Goal: Transaction & Acquisition: Subscribe to service/newsletter

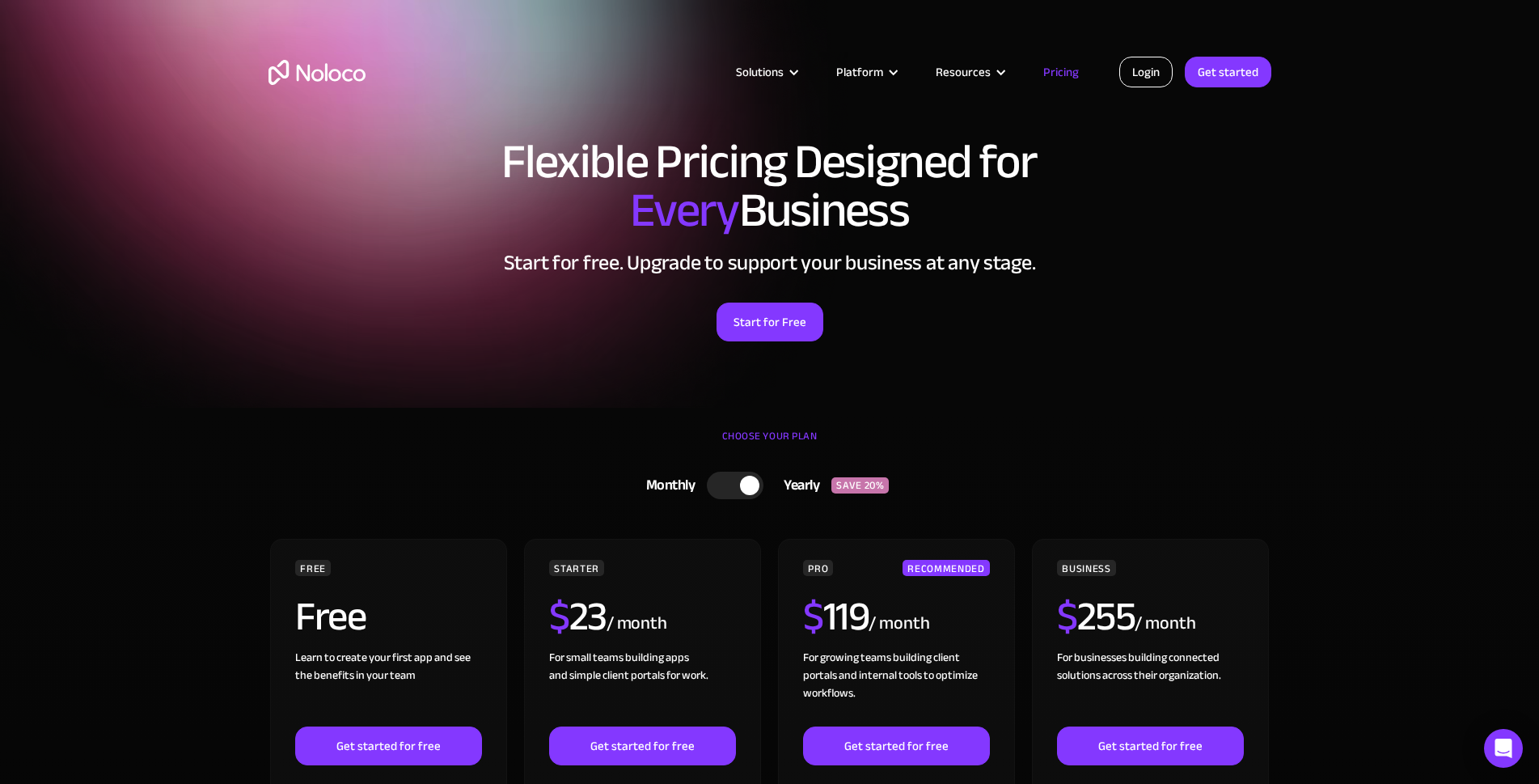
click at [1134, 69] on link "Login" at bounding box center [1146, 72] width 53 height 30
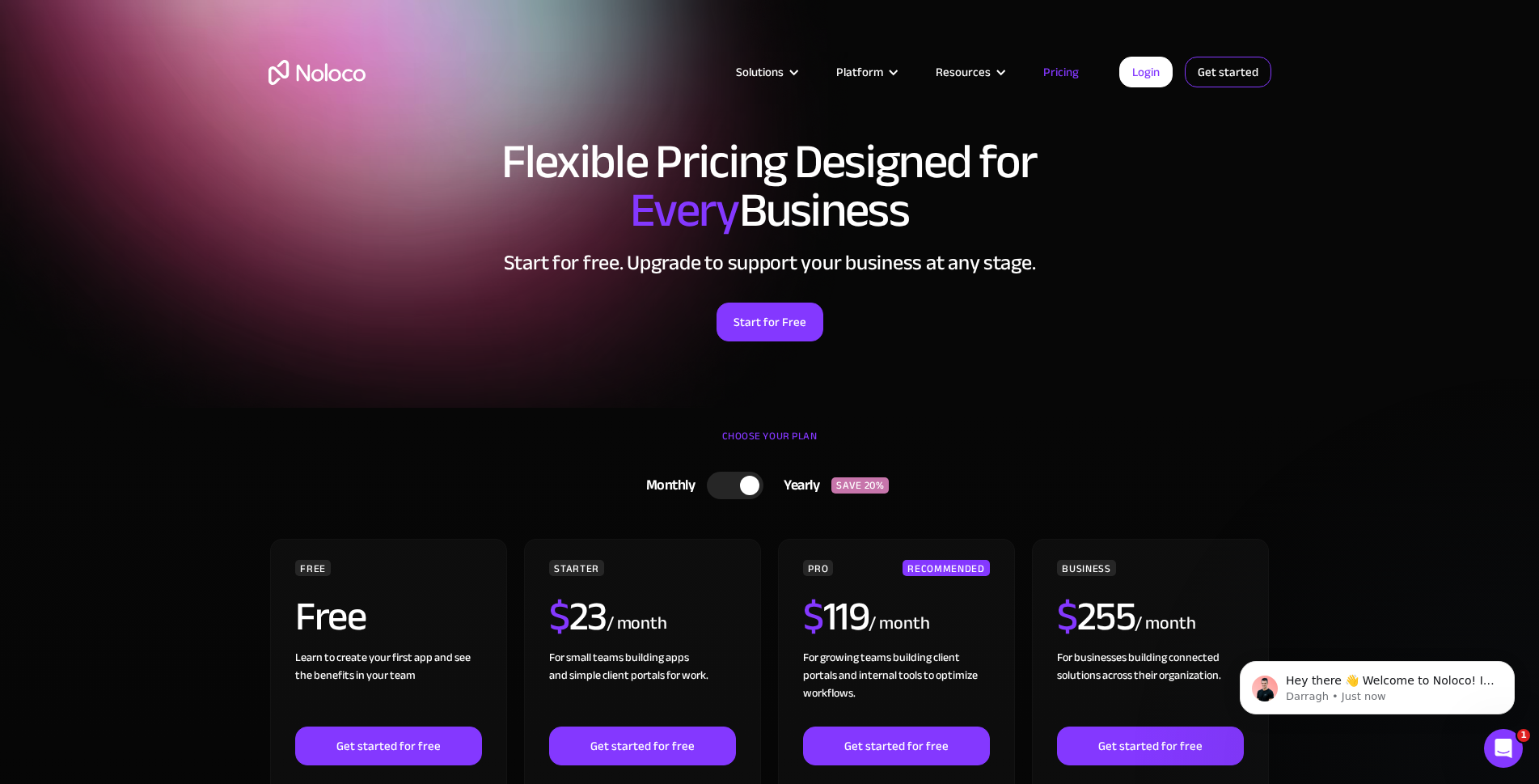
click at [1241, 73] on link "Get started" at bounding box center [1228, 72] width 87 height 30
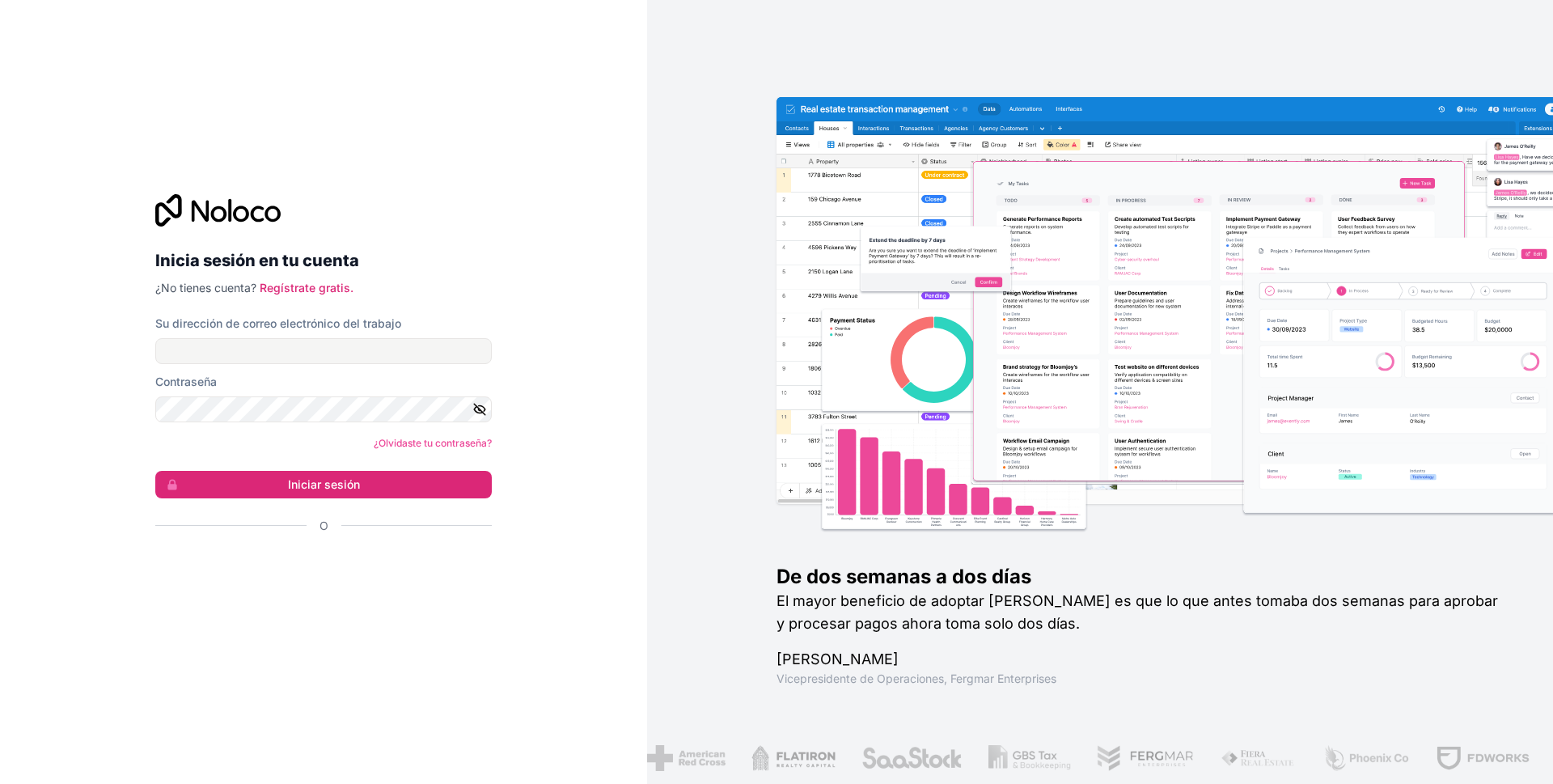
click at [1428, 18] on div "De dos semanas a dos días El mayor beneficio de adoptar [PERSON_NAME] es que lo…" at bounding box center [1100, 392] width 906 height 784
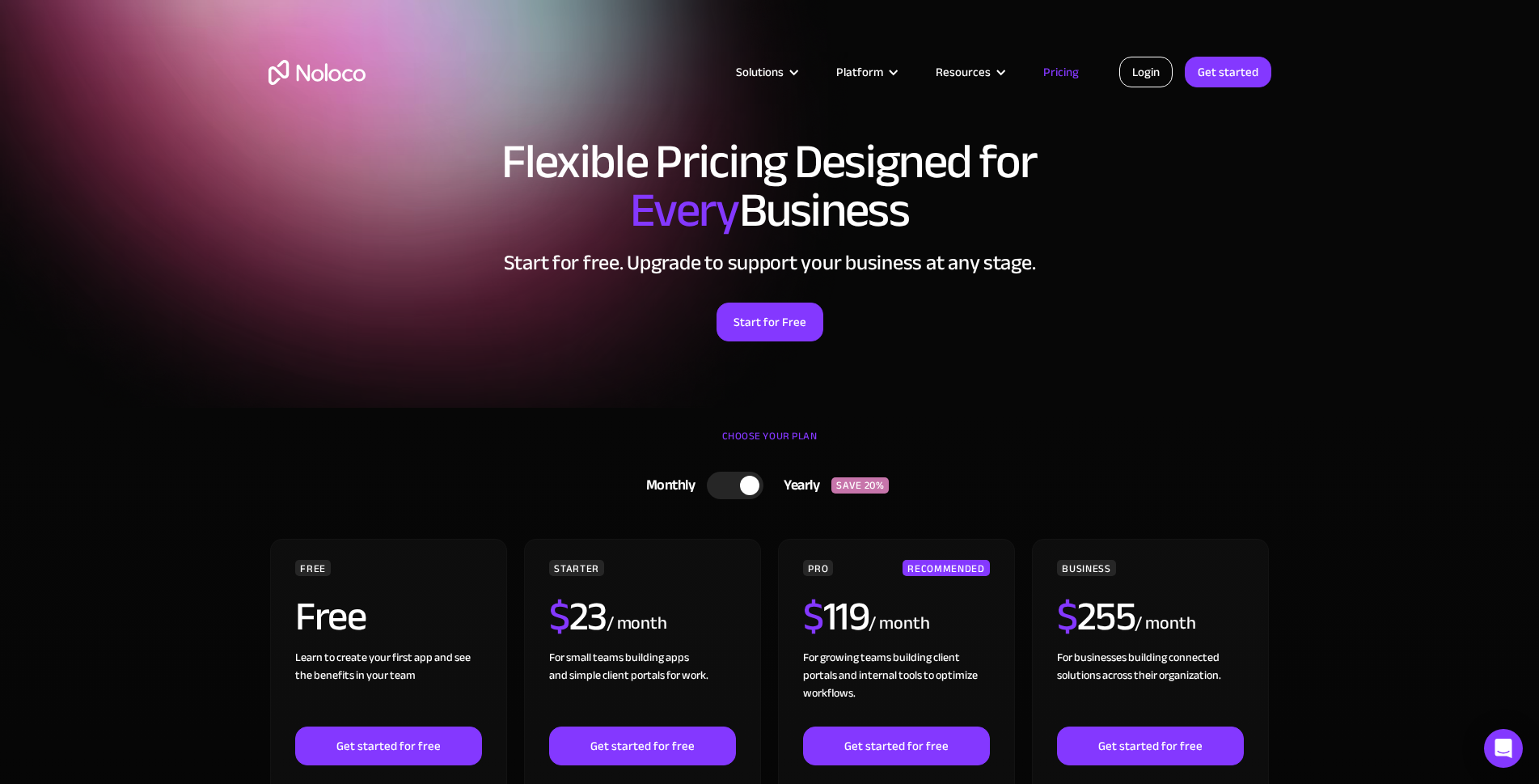
click at [1143, 61] on link "Login" at bounding box center [1146, 72] width 53 height 30
